Goal: Navigation & Orientation: Find specific page/section

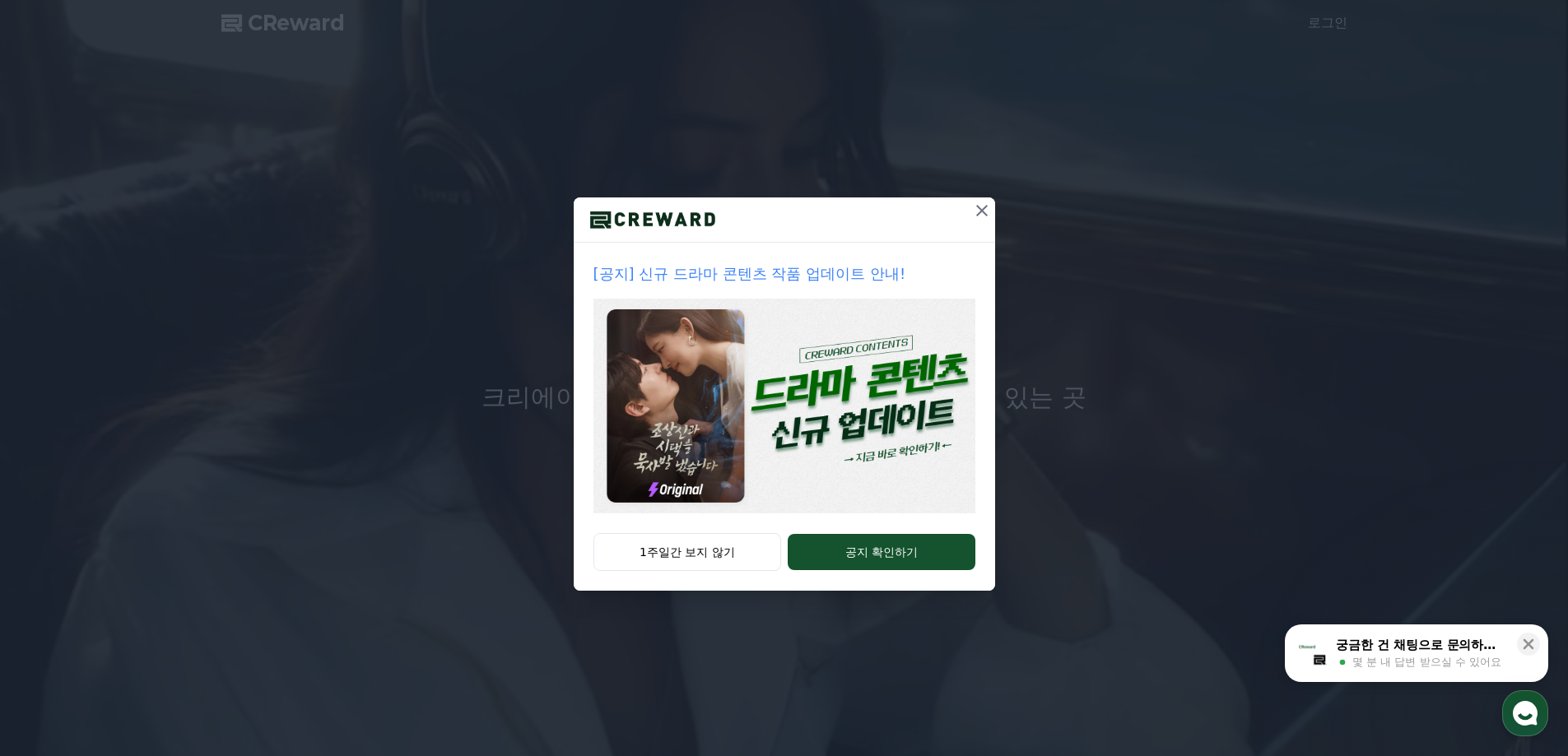
click at [795, 492] on img at bounding box center [784, 406] width 382 height 215
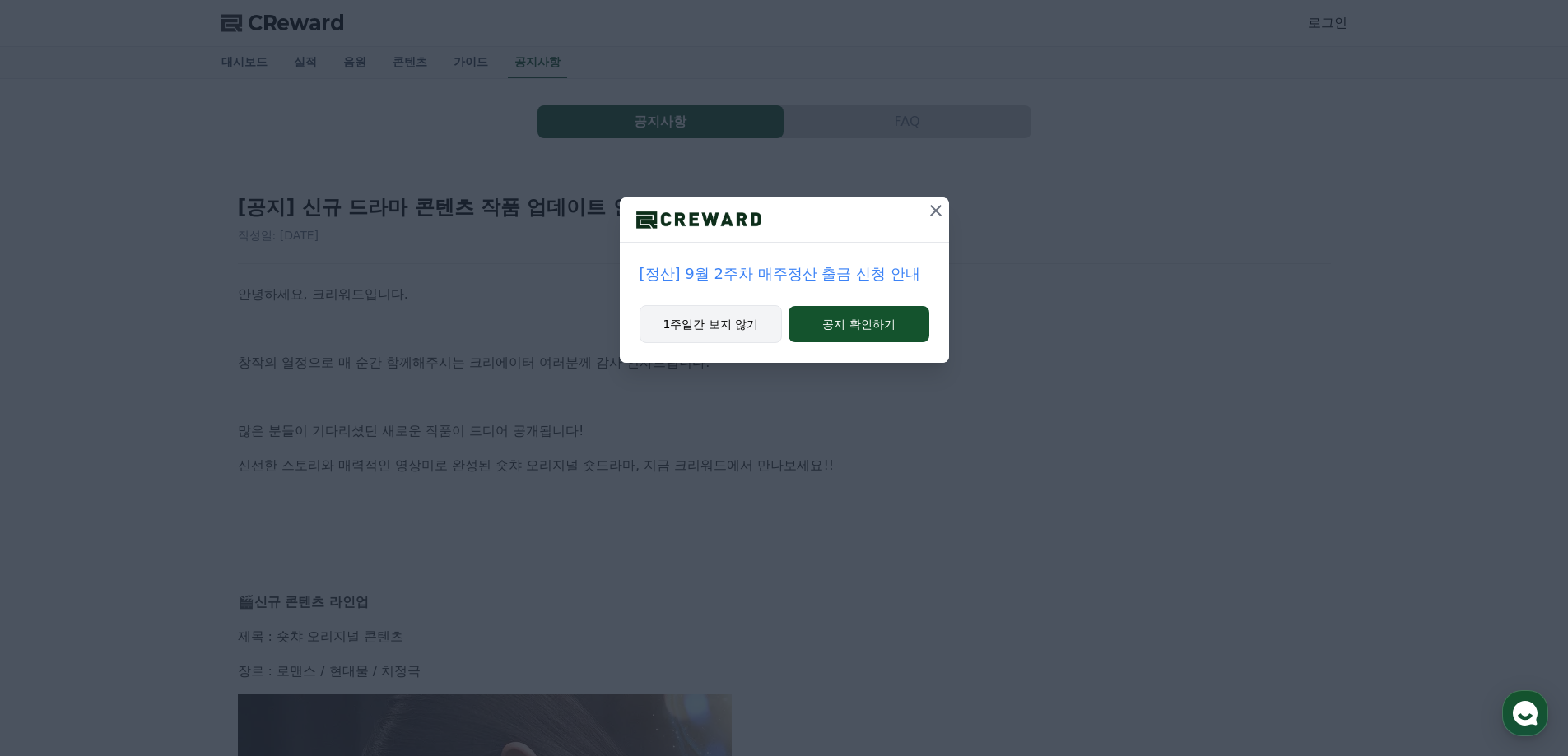
click at [729, 337] on button "1주일간 보지 않기" at bounding box center [711, 323] width 143 height 38
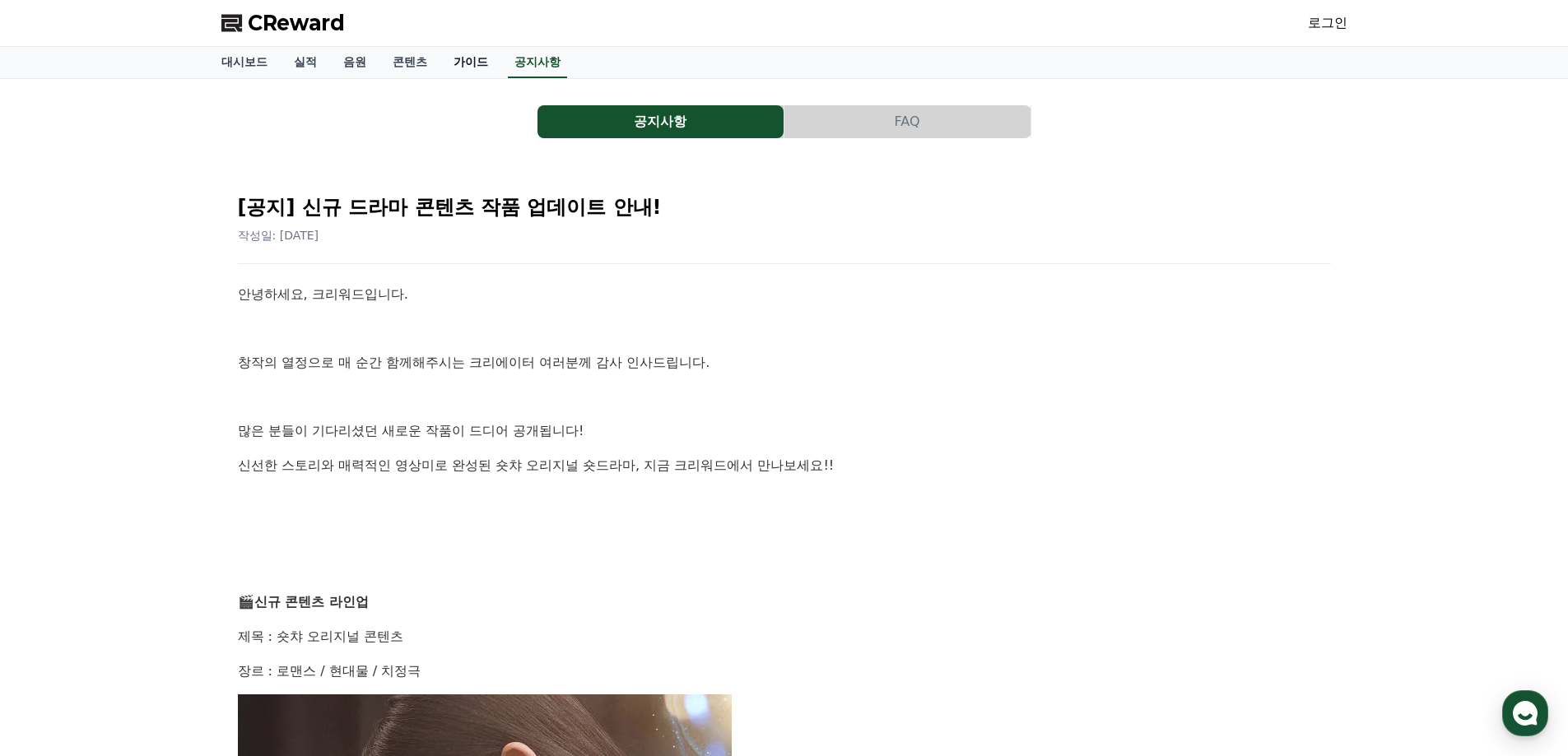
click at [485, 60] on link "가이드" at bounding box center [471, 63] width 61 height 31
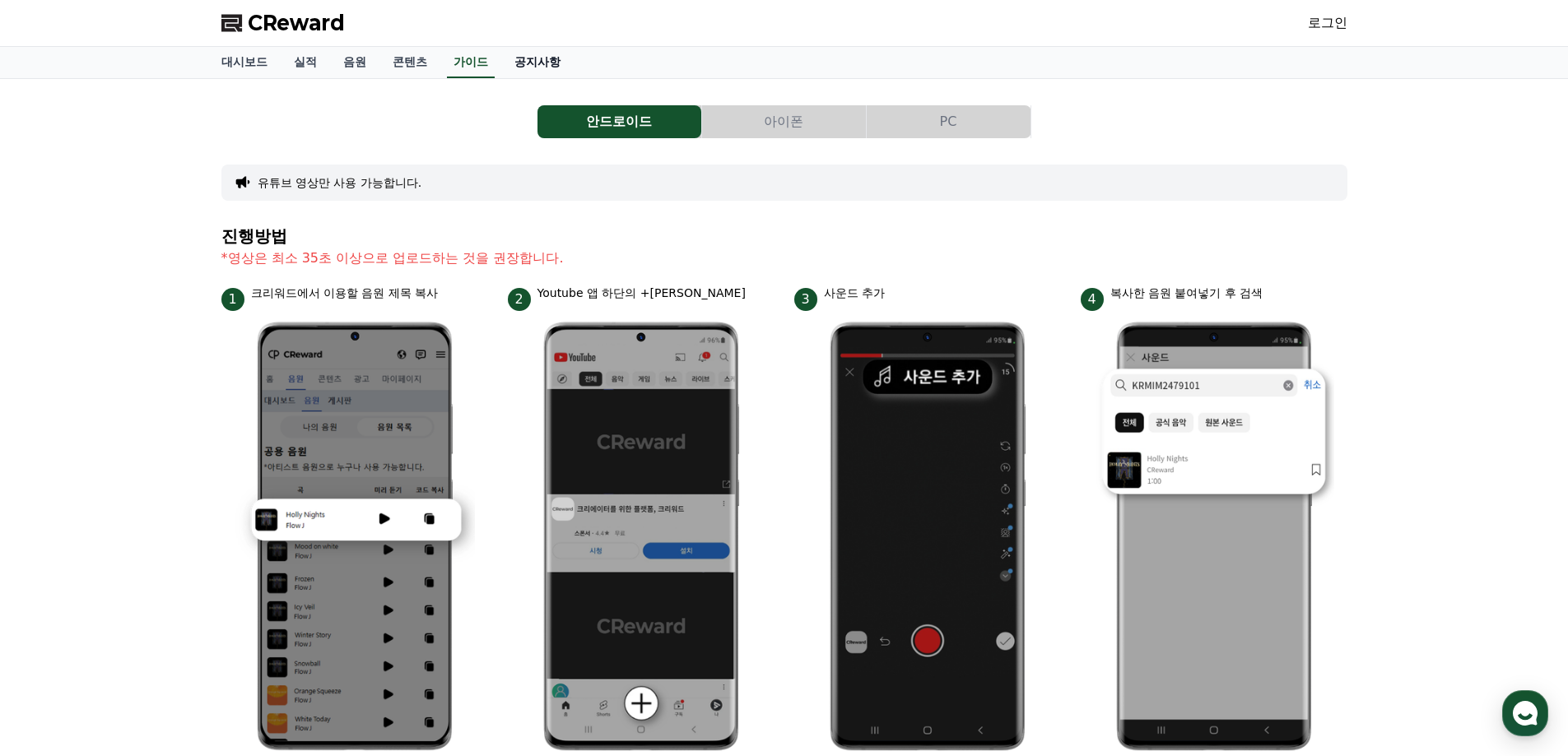
click at [544, 66] on link "공지사항" at bounding box center [537, 63] width 73 height 31
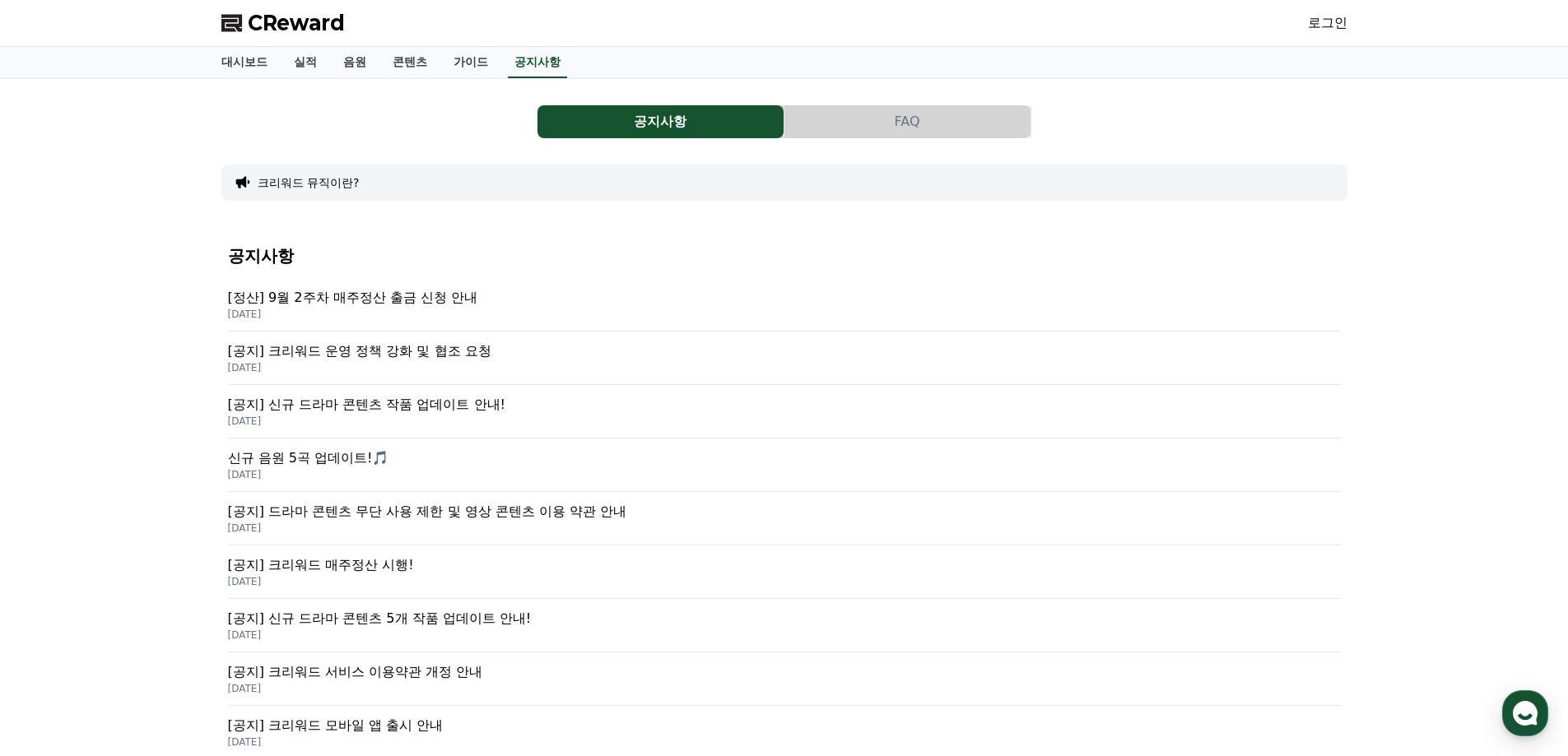
click at [471, 359] on p "[공지] 크리워드 운영 정책 강화 및 협조 요청" at bounding box center [784, 351] width 1113 height 20
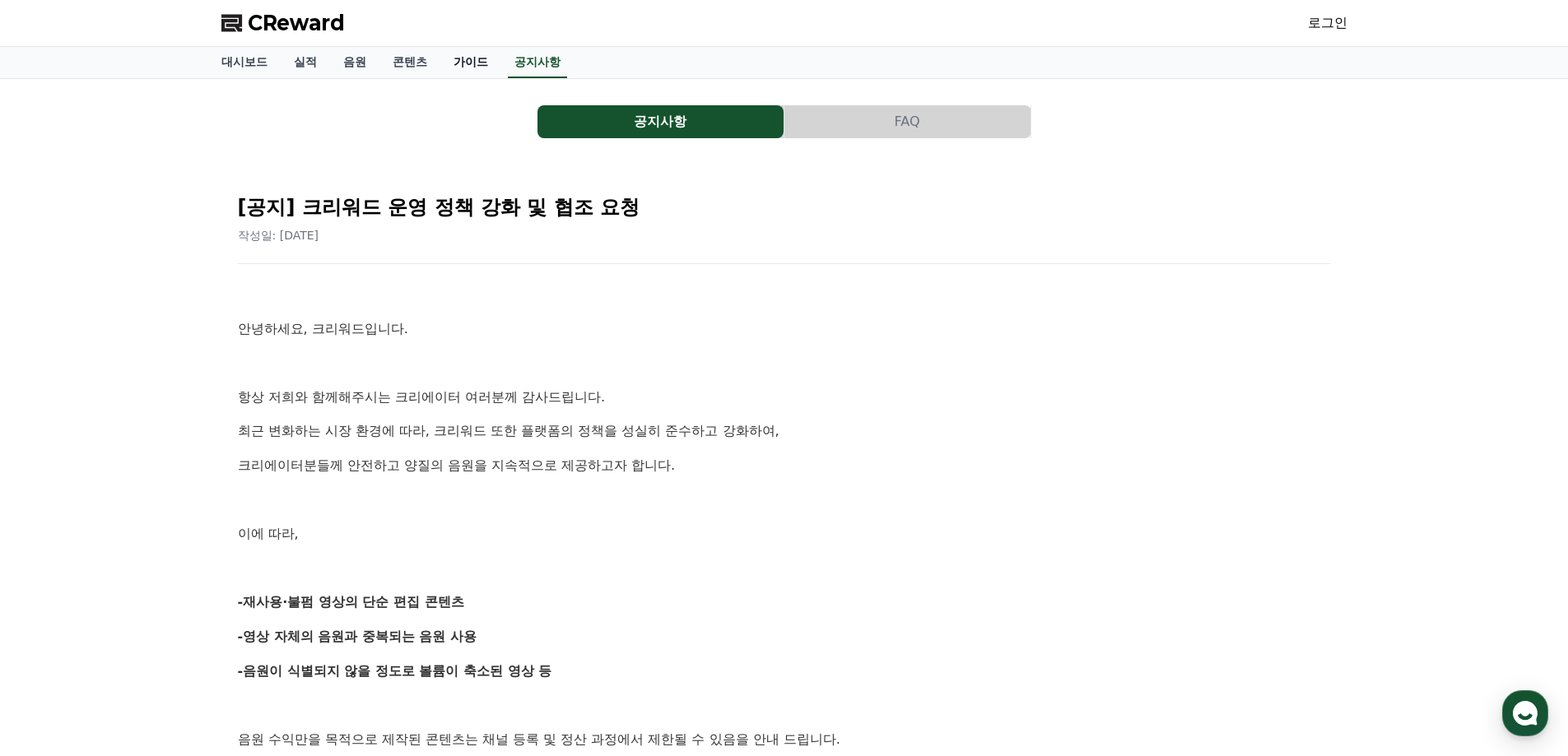
click at [448, 59] on link "가이드" at bounding box center [471, 63] width 61 height 31
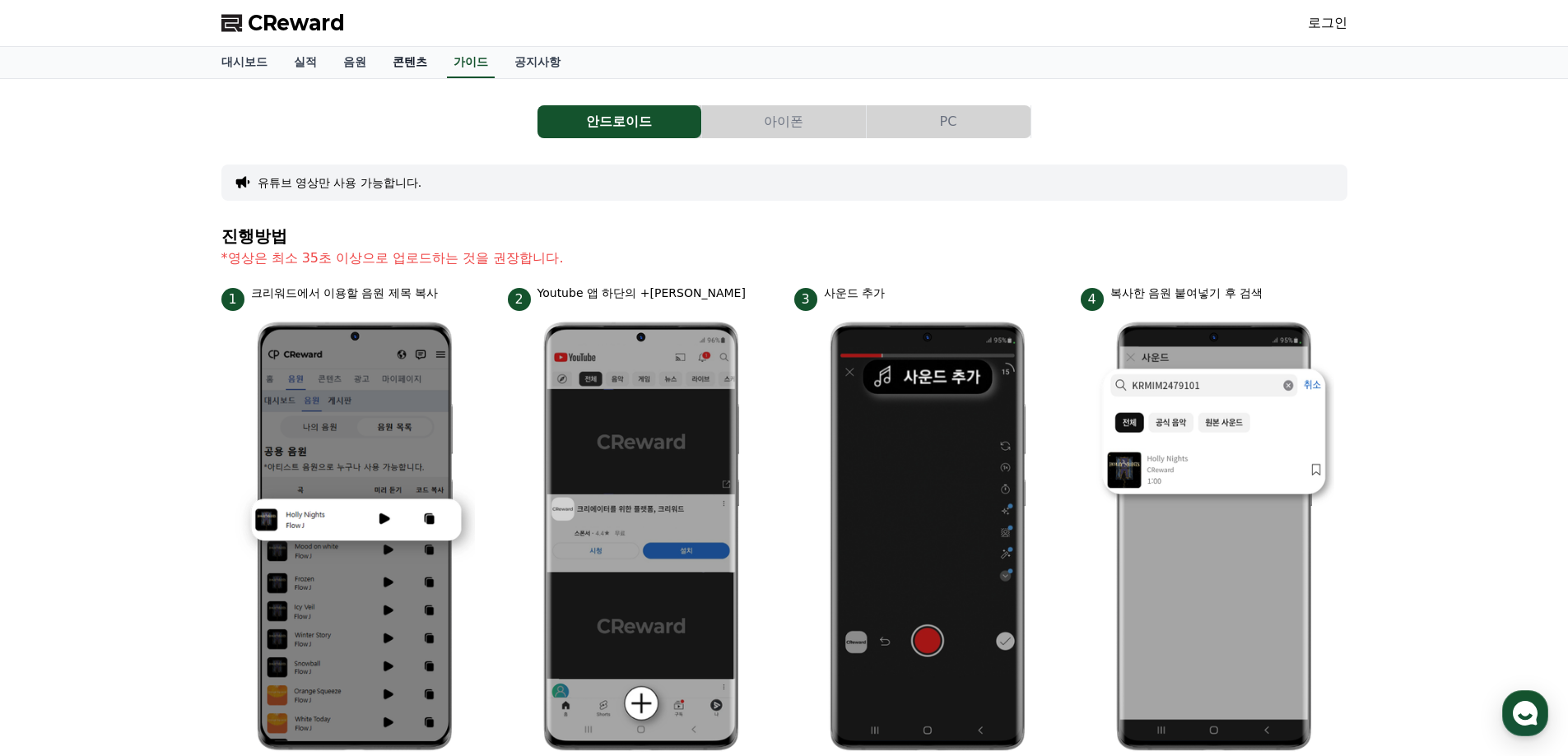
click at [409, 66] on link "콘텐츠" at bounding box center [410, 63] width 61 height 31
click at [363, 64] on link "음원" at bounding box center [355, 63] width 49 height 31
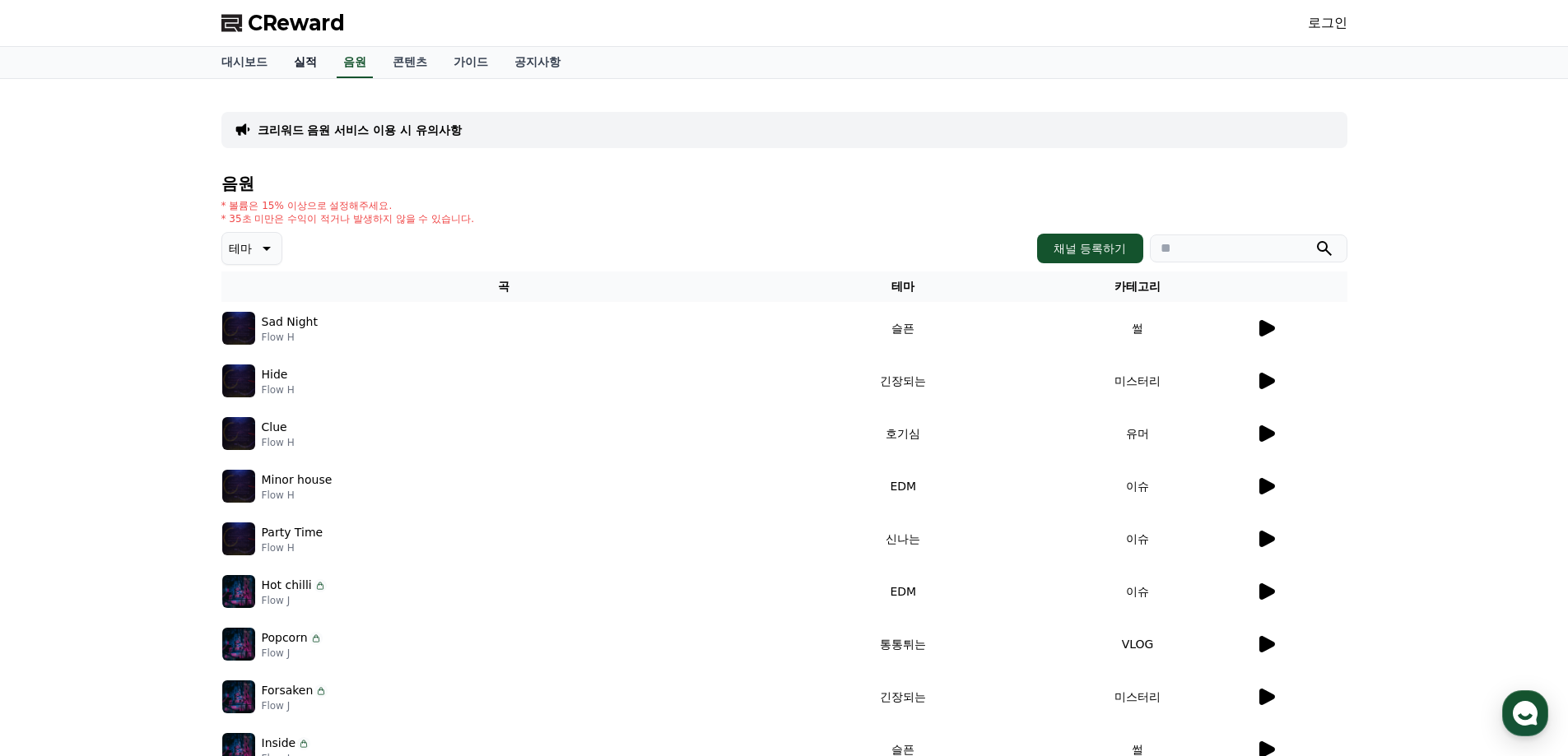
click at [306, 68] on link "실적" at bounding box center [305, 63] width 49 height 31
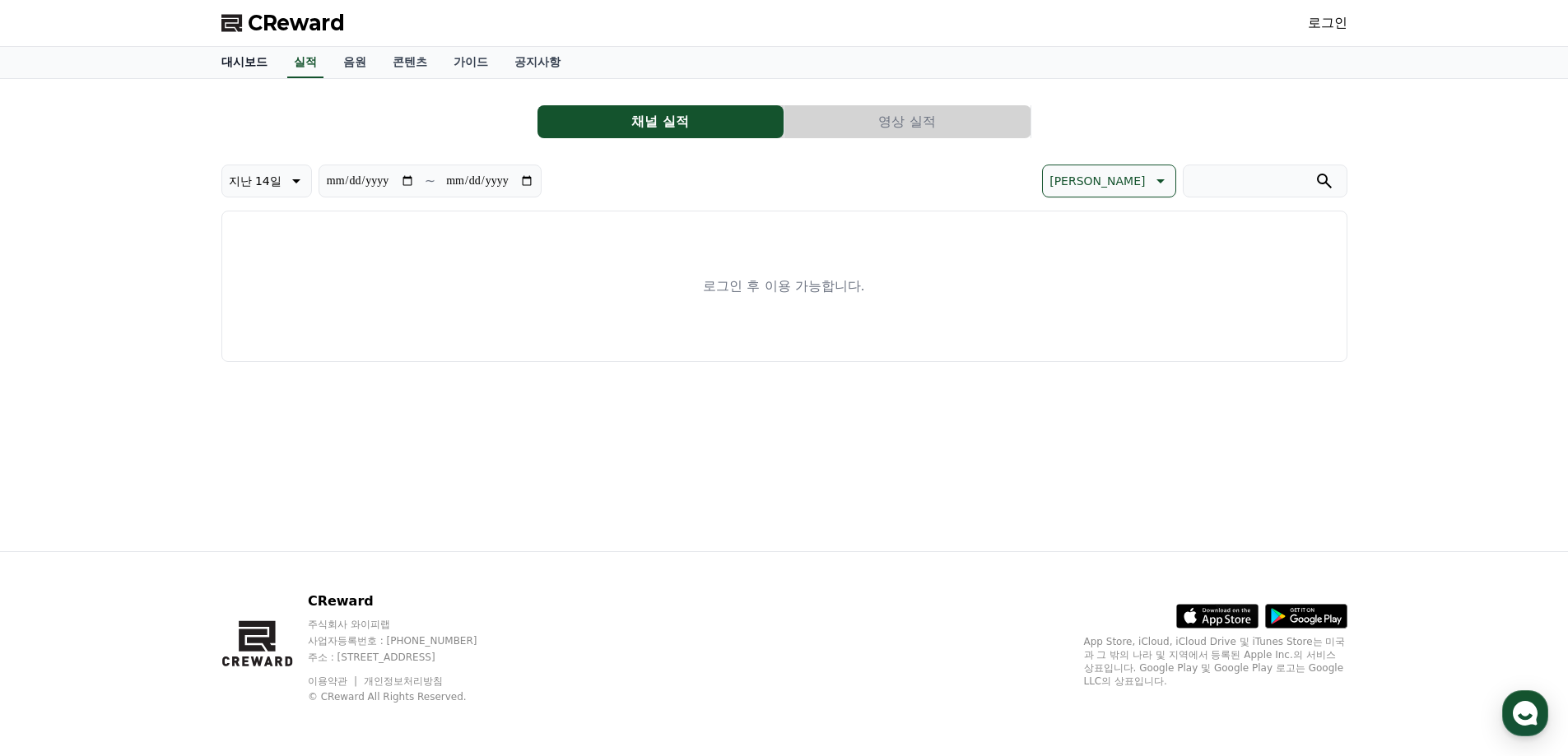
click at [230, 59] on link "대시보드" at bounding box center [244, 63] width 73 height 31
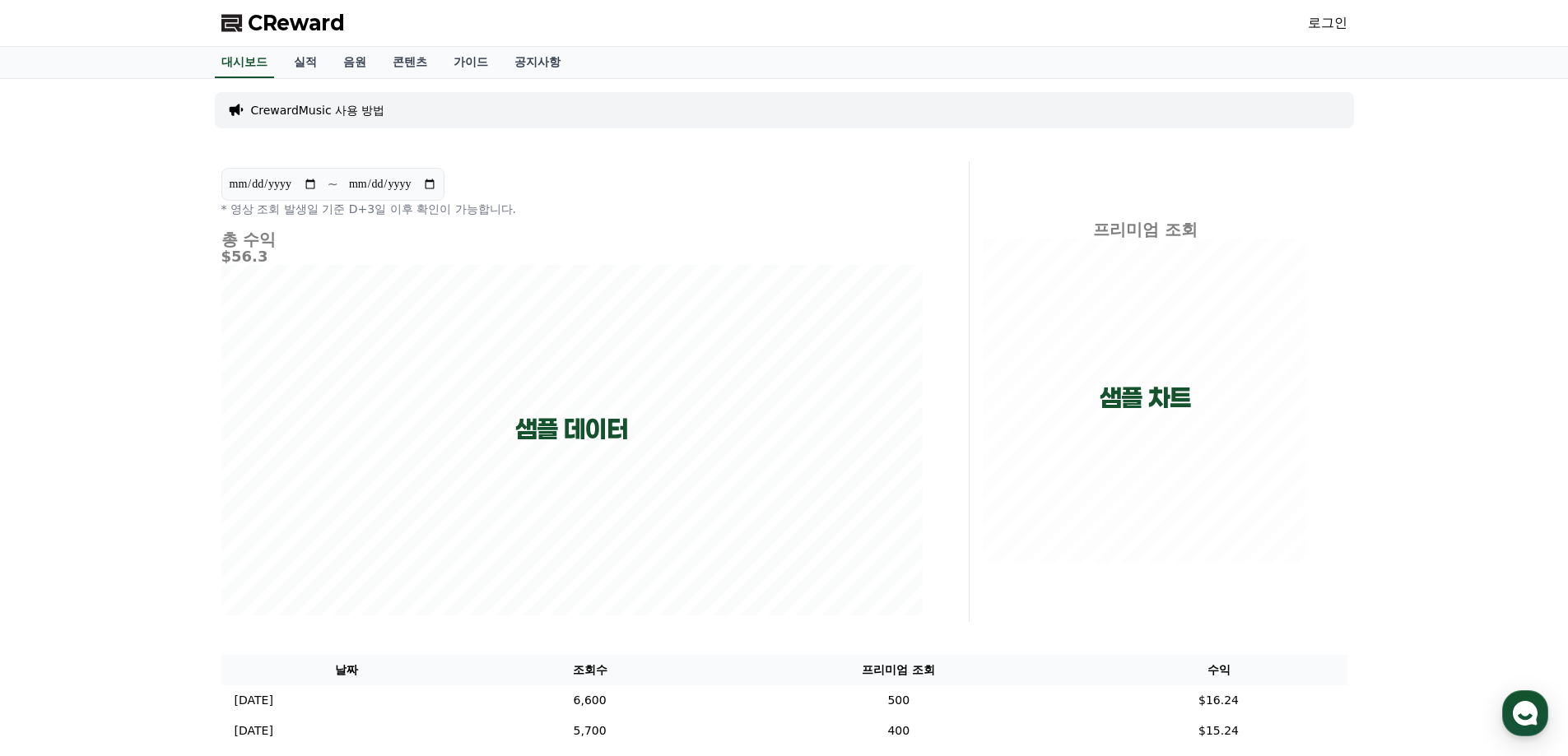
click at [1324, 26] on link "로그인" at bounding box center [1327, 23] width 39 height 20
